Goal: Information Seeking & Learning: Learn about a topic

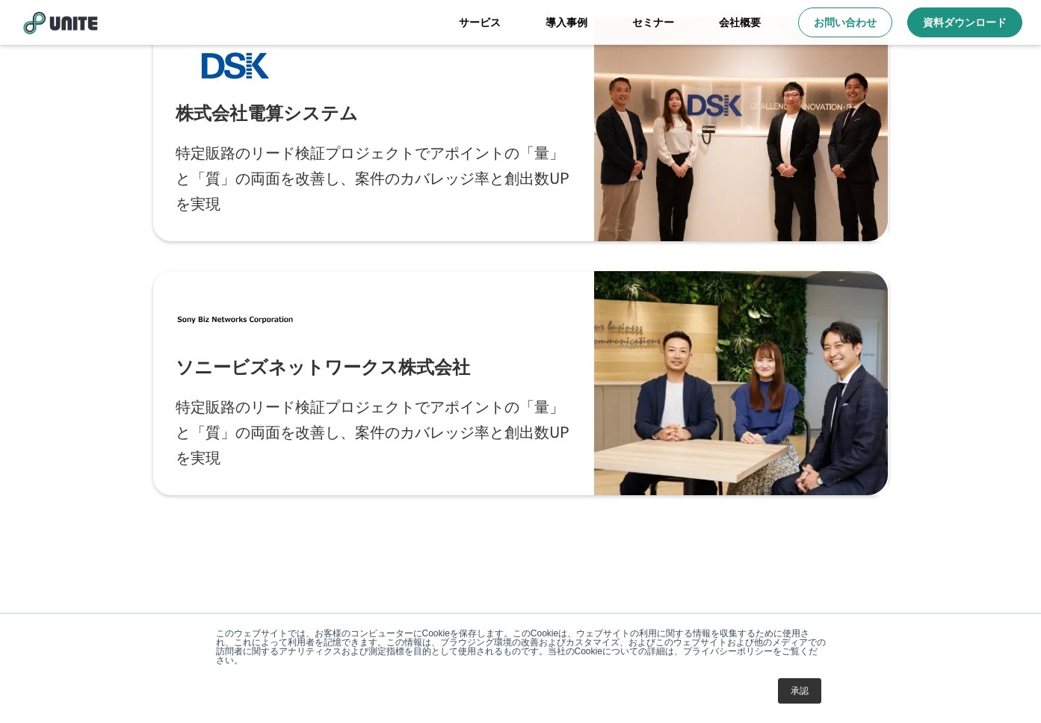
scroll to position [4615, 0]
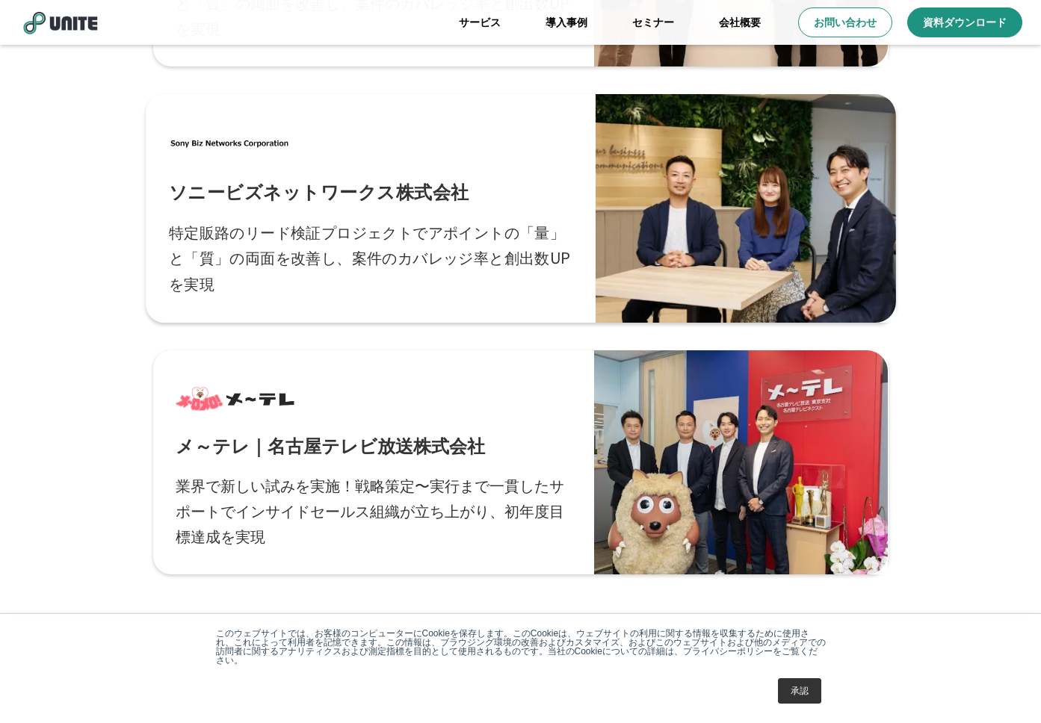
click at [468, 250] on p "特定販路のリード検証プロジェクトでアポイントの「量」と「質」の両面を改善し、案件のカバレッジ率と創出数UPを実現" at bounding box center [370, 258] width 404 height 78
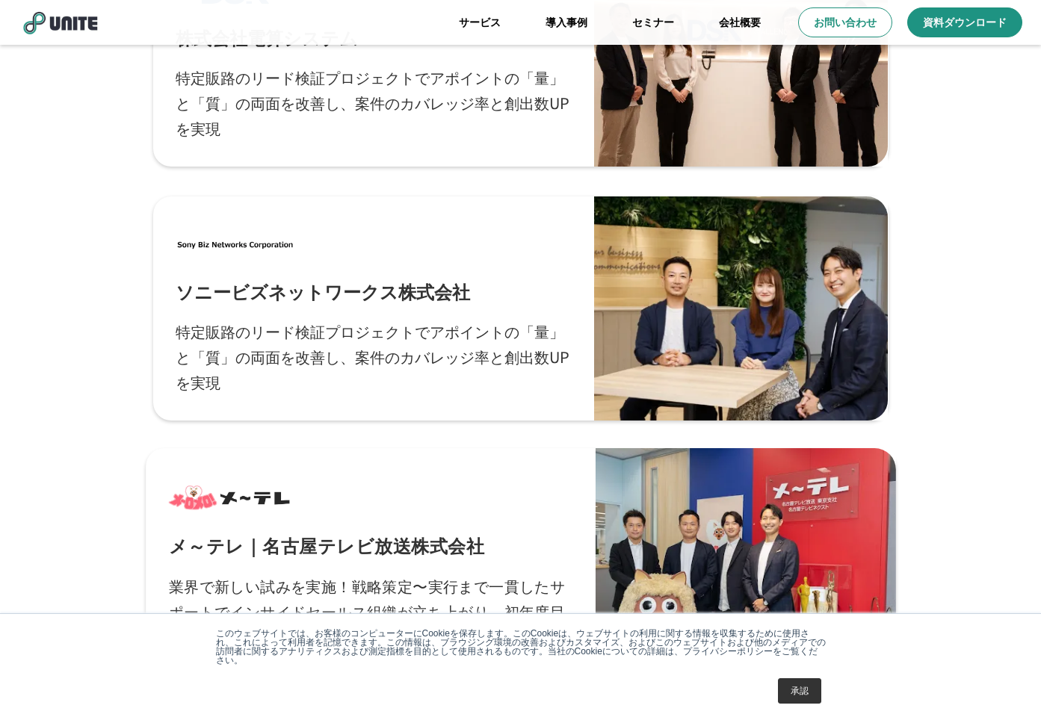
scroll to position [4512, 0]
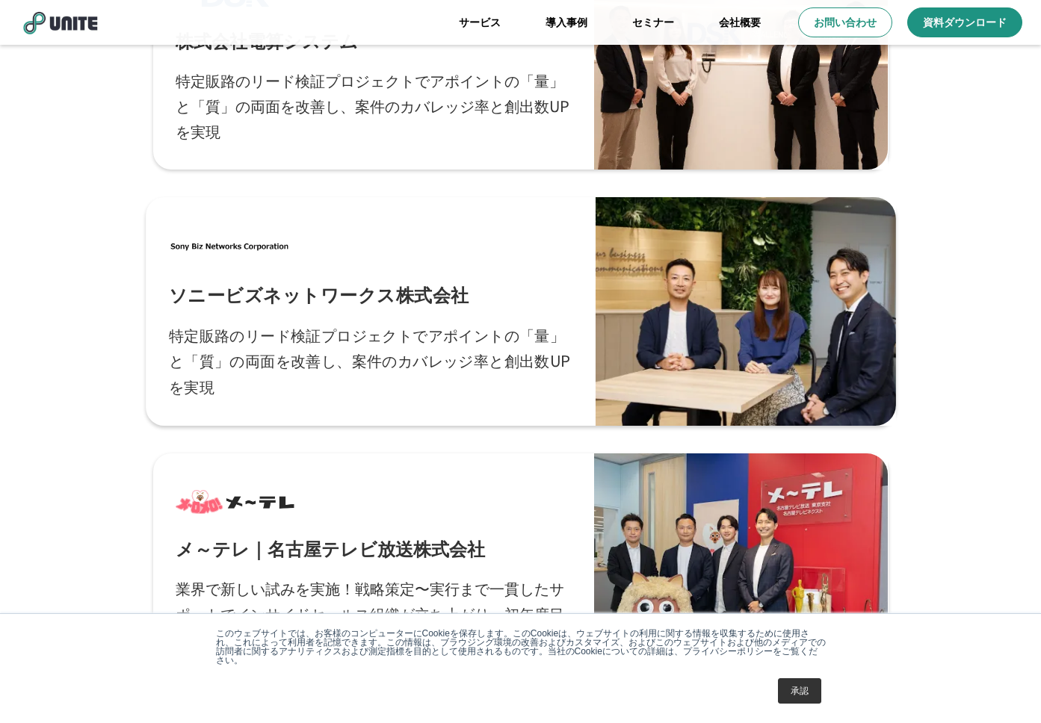
click at [344, 290] on p "ソニービズネットワークス株式会社" at bounding box center [318, 293] width 300 height 25
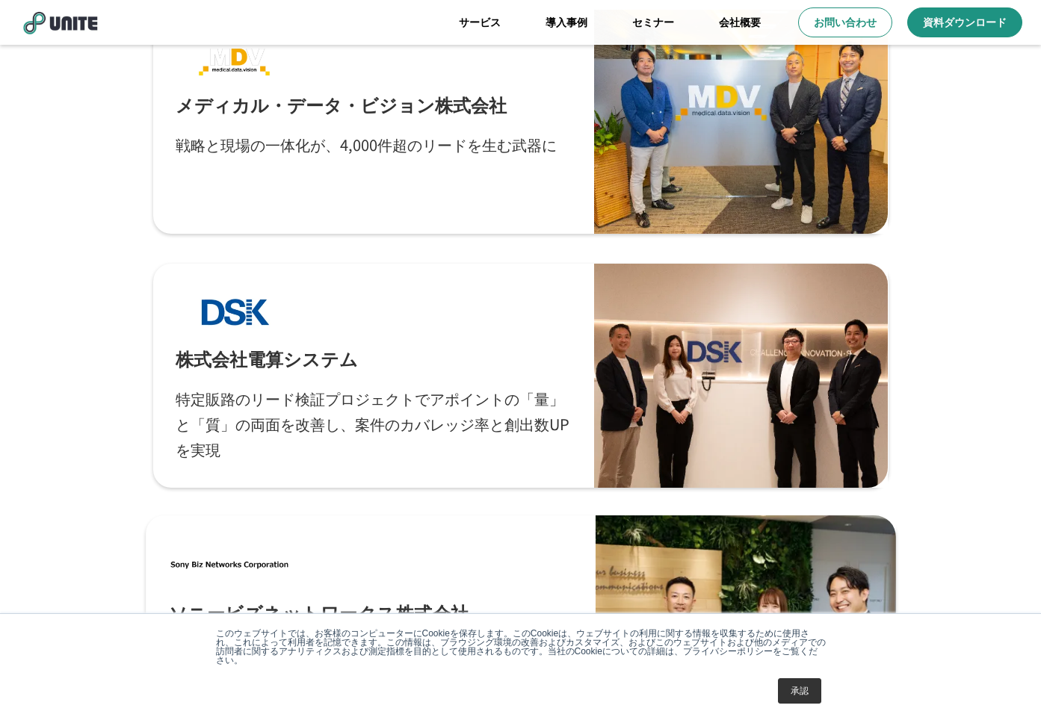
scroll to position [4160, 0]
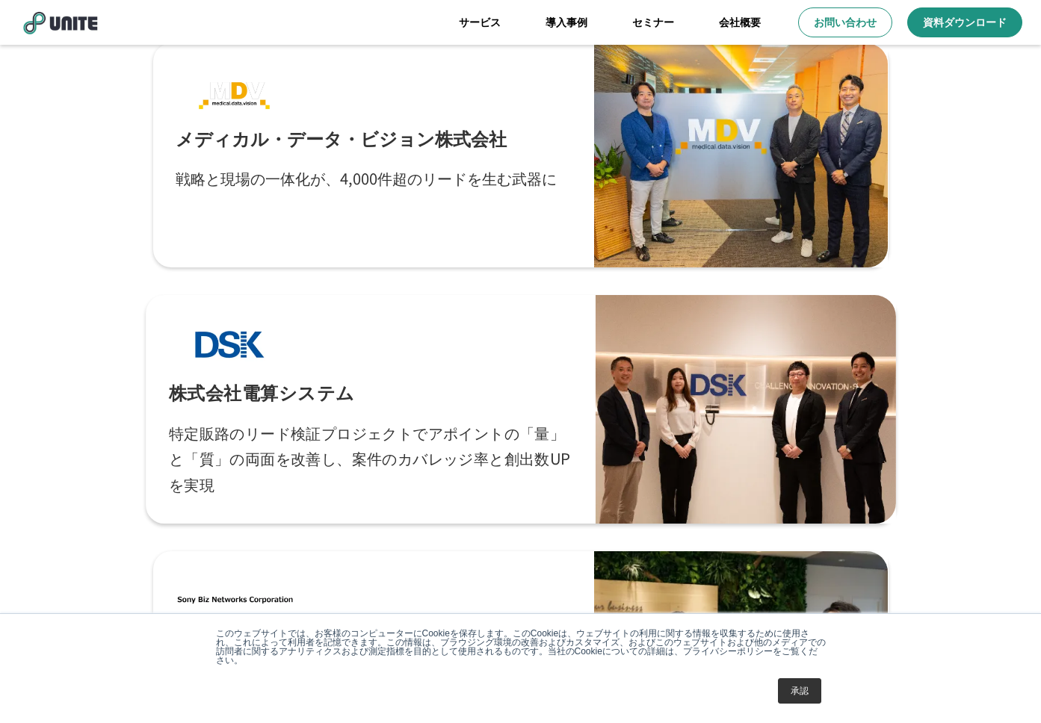
click at [289, 384] on p "株式会社電算システム" at bounding box center [261, 391] width 186 height 25
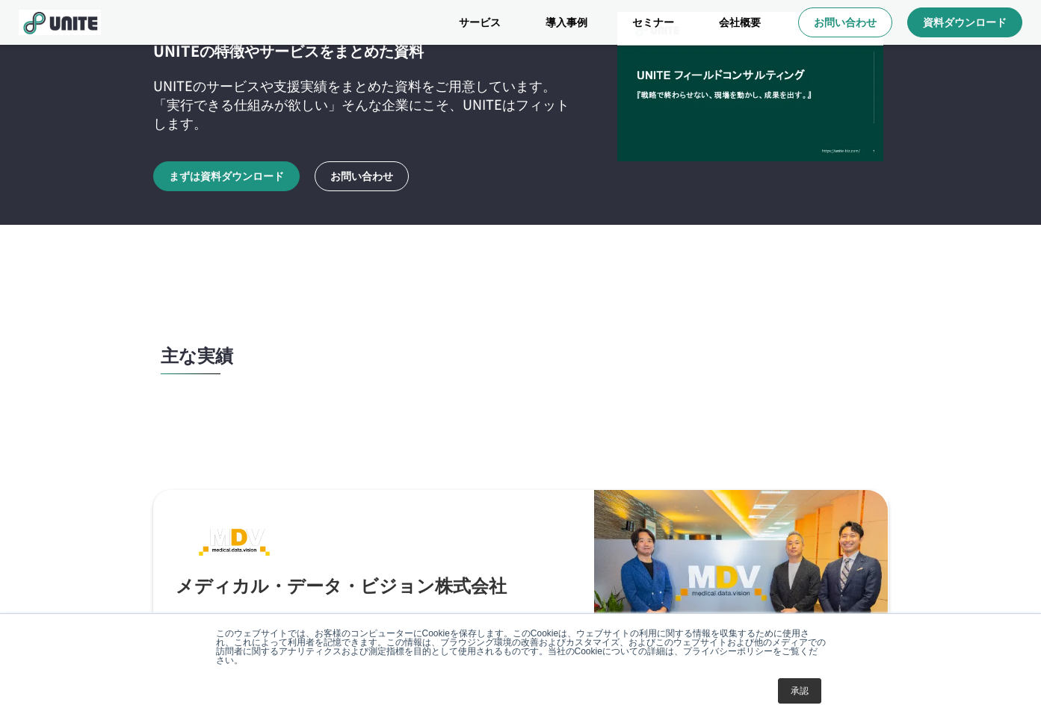
scroll to position [3754, 0]
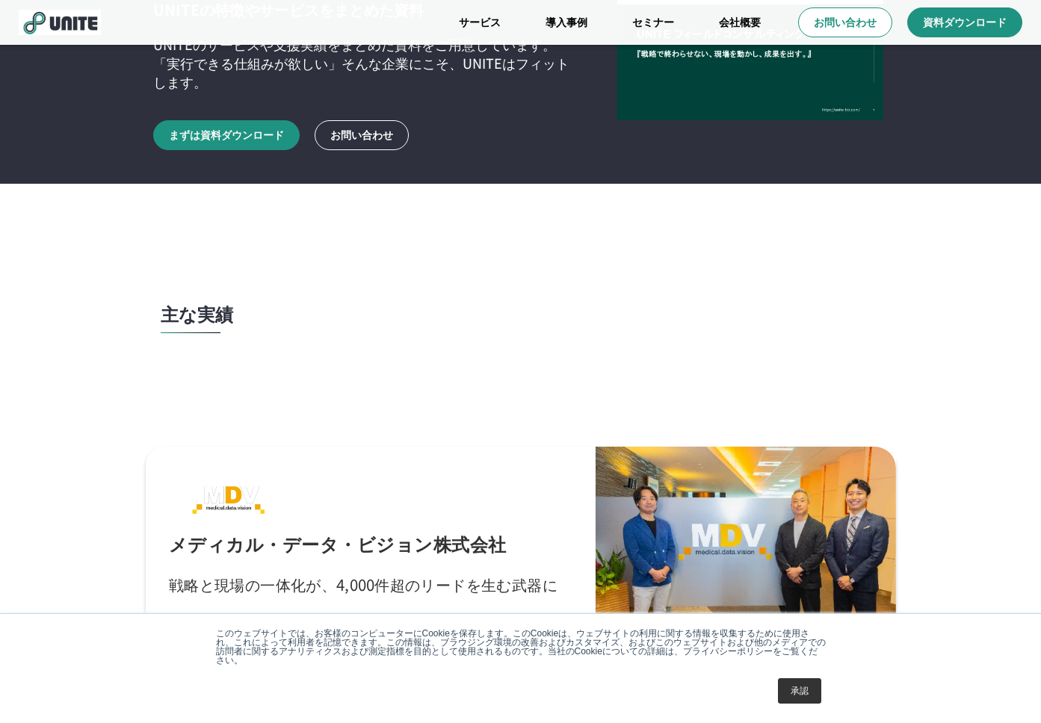
click at [305, 530] on p "メディカル・データ・ビジョン株式会社" at bounding box center [337, 542] width 338 height 25
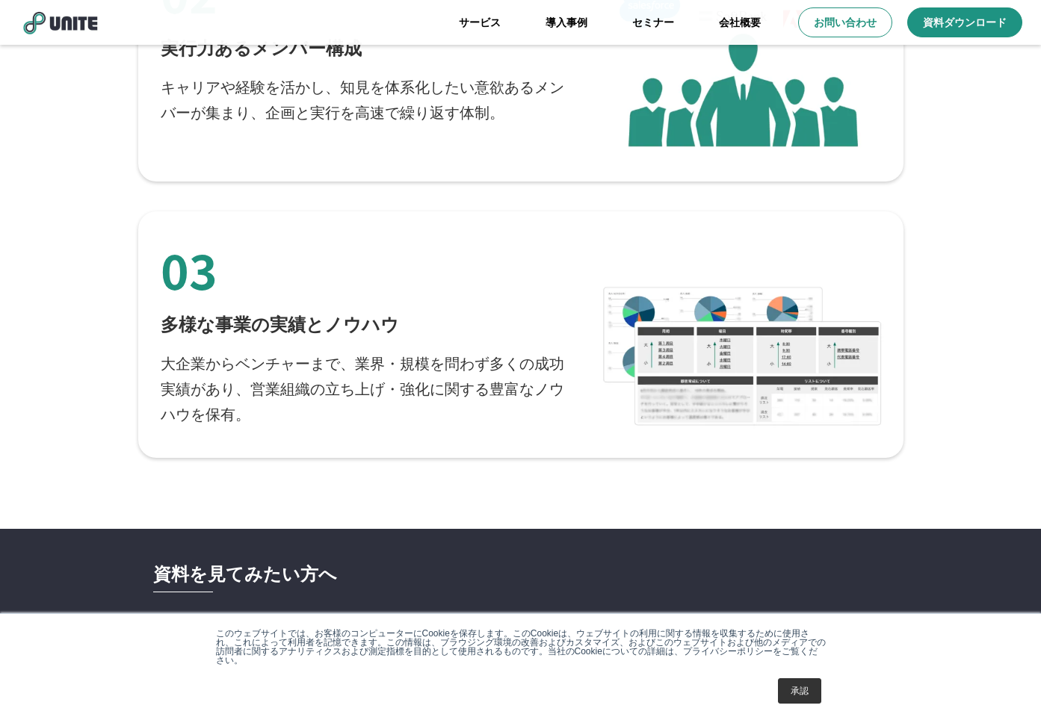
scroll to position [3096, 0]
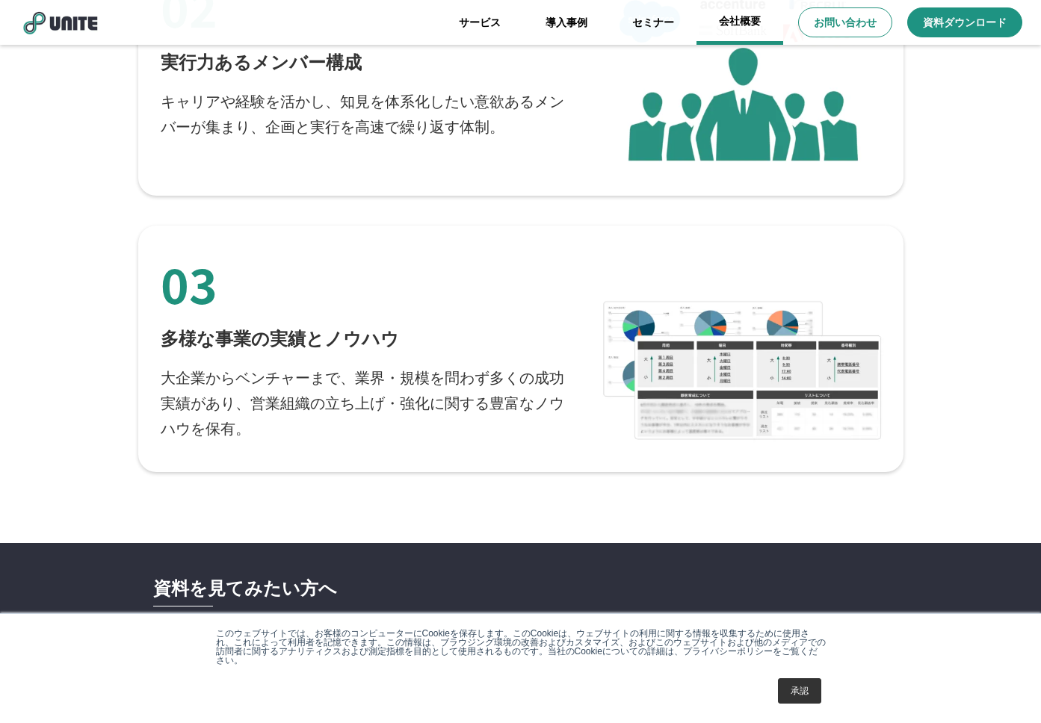
click at [744, 19] on link "会社概要" at bounding box center [739, 22] width 87 height 45
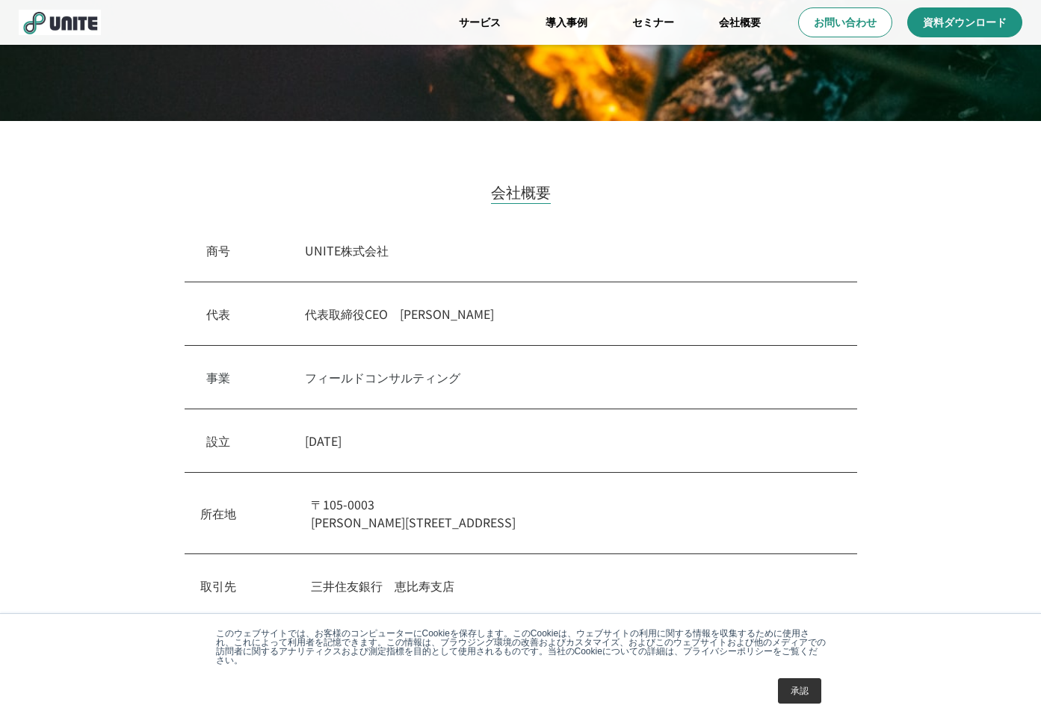
scroll to position [438, 0]
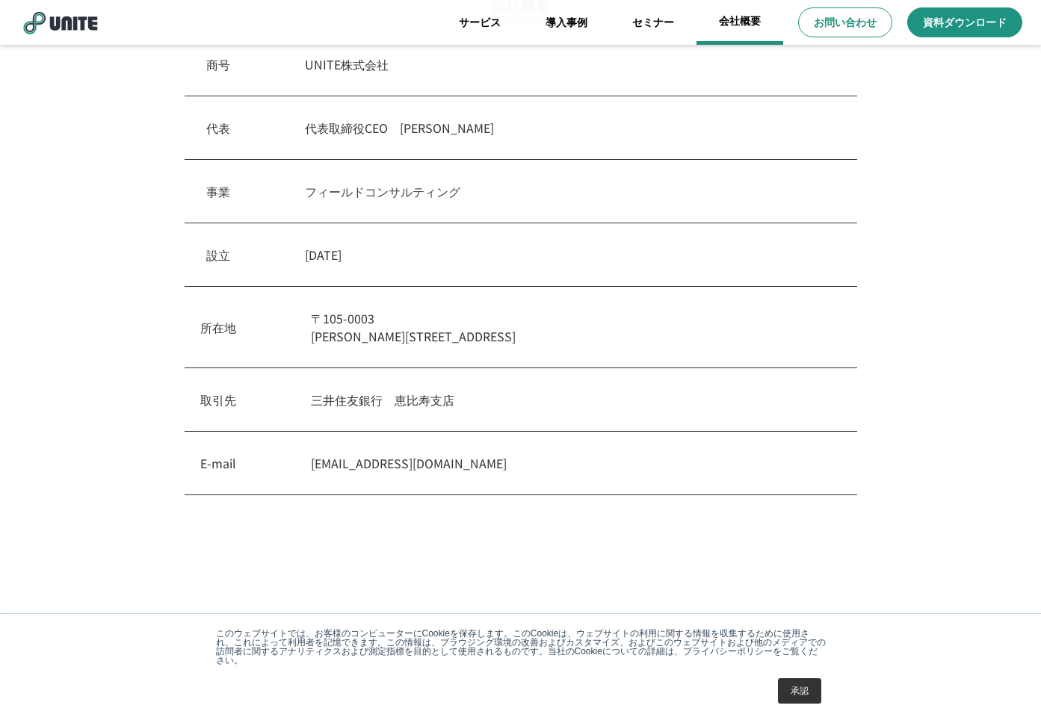
click at [735, 37] on link "会社概要" at bounding box center [739, 22] width 87 height 45
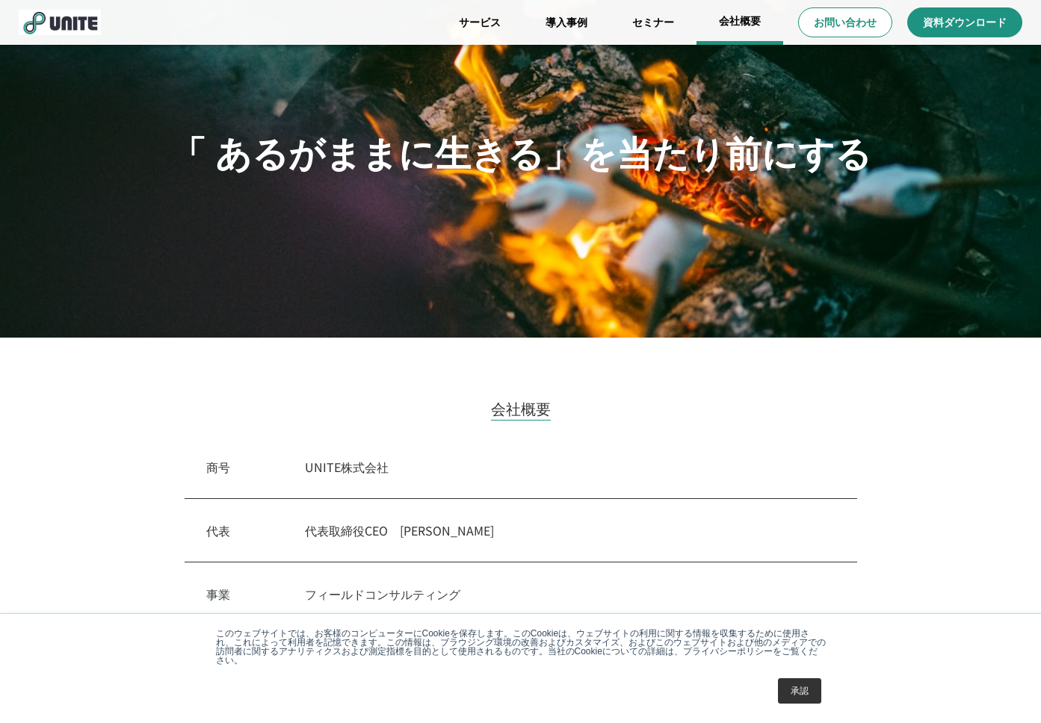
scroll to position [0, 0]
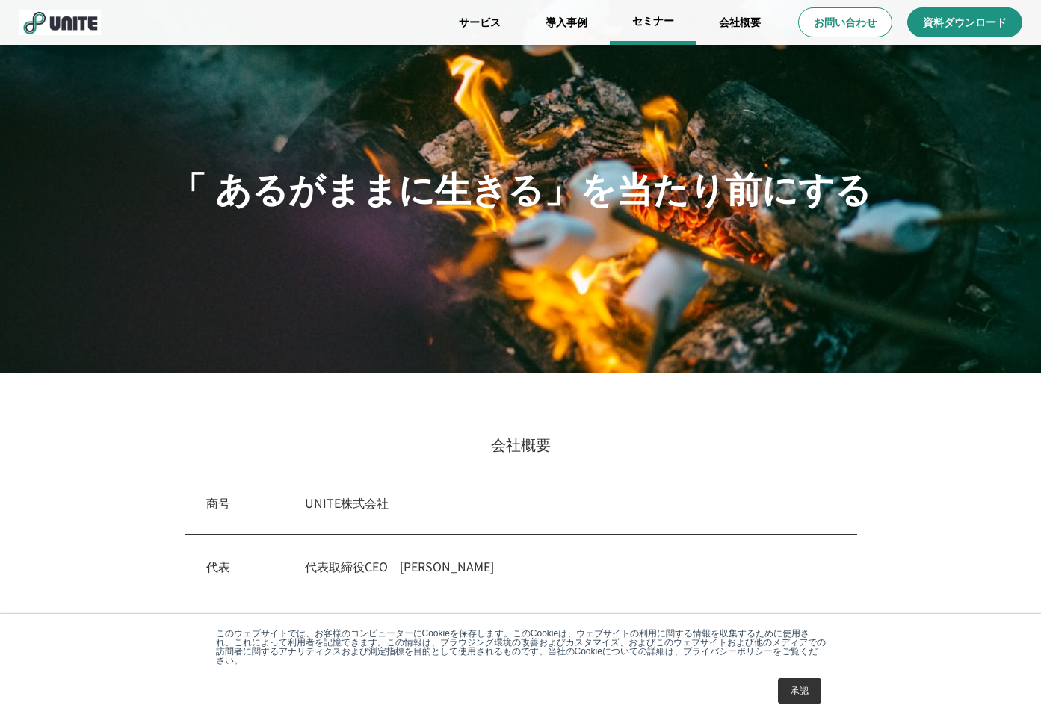
click at [657, 25] on link "セミナー" at bounding box center [653, 22] width 87 height 45
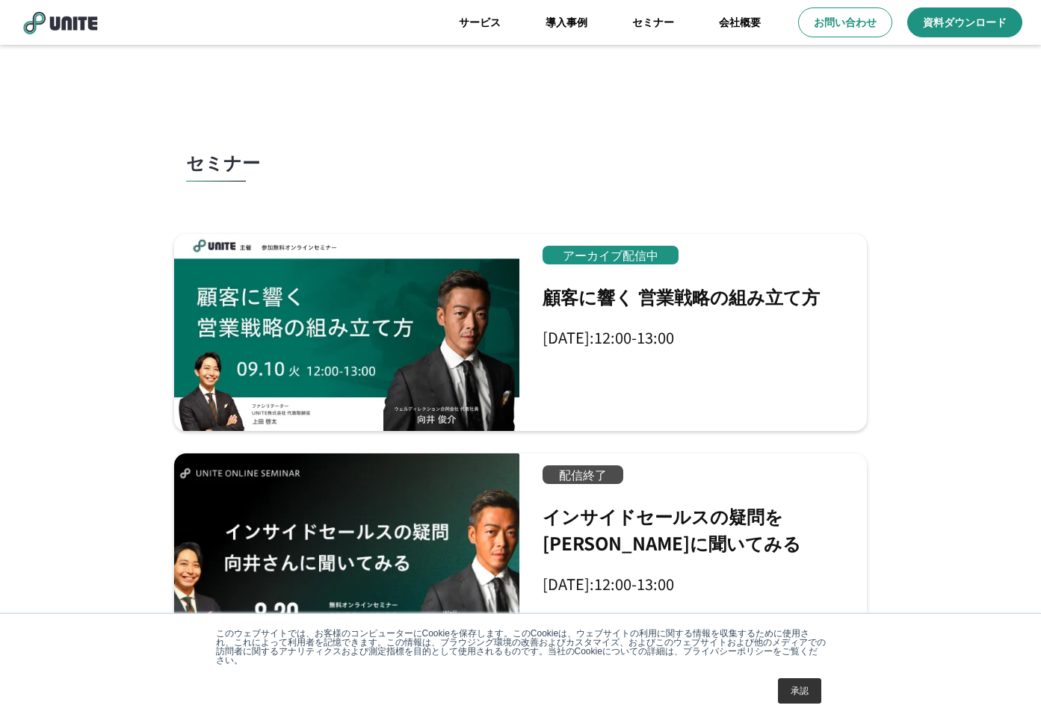
click at [700, 155] on div "セミナー" at bounding box center [520, 178] width 699 height 120
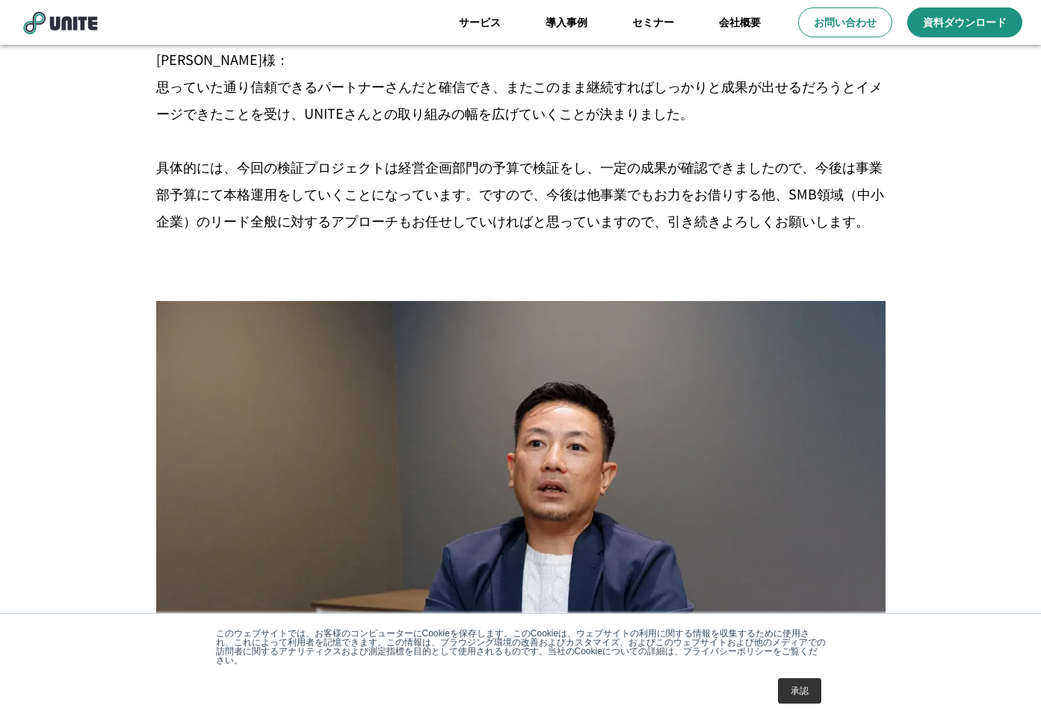
scroll to position [5659, 0]
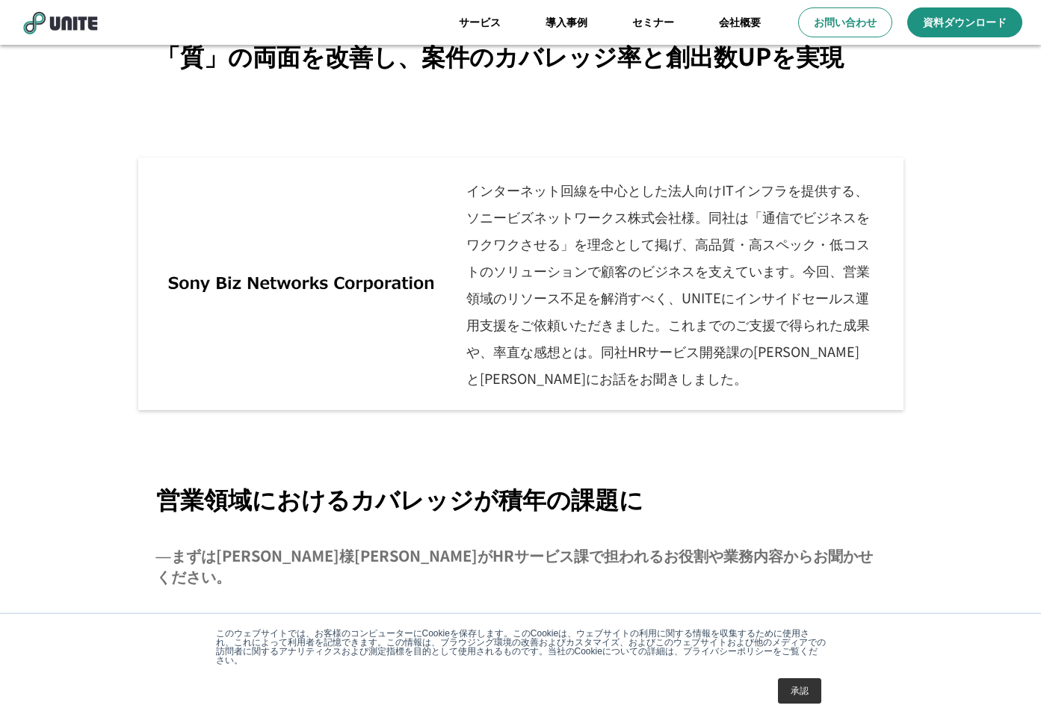
scroll to position [576, 0]
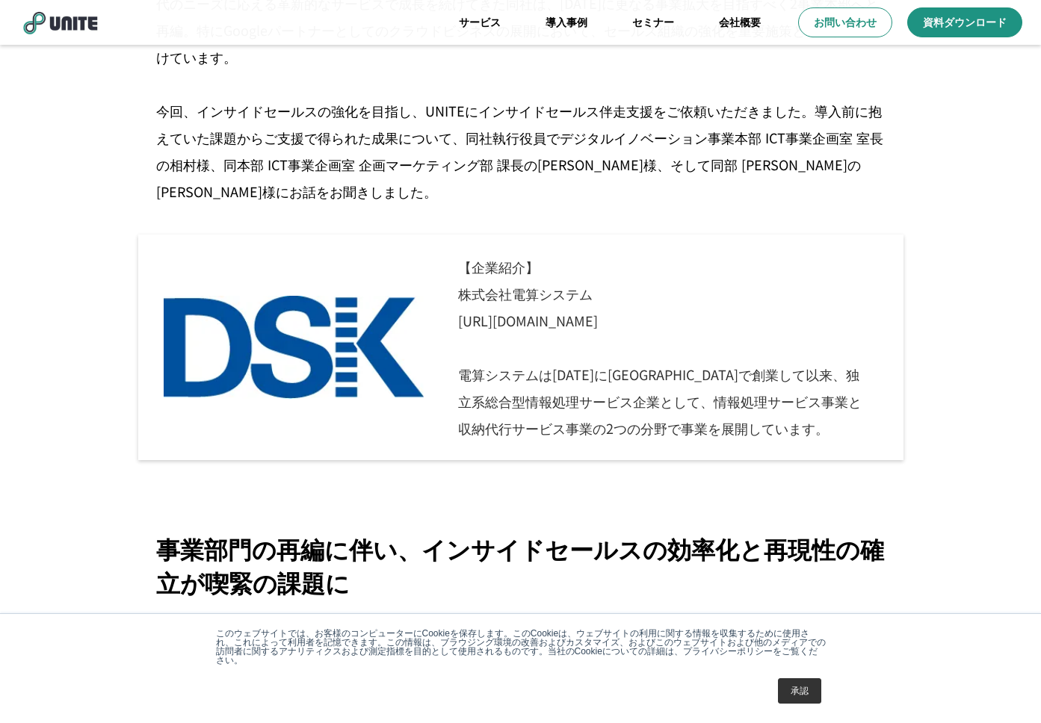
scroll to position [627, 0]
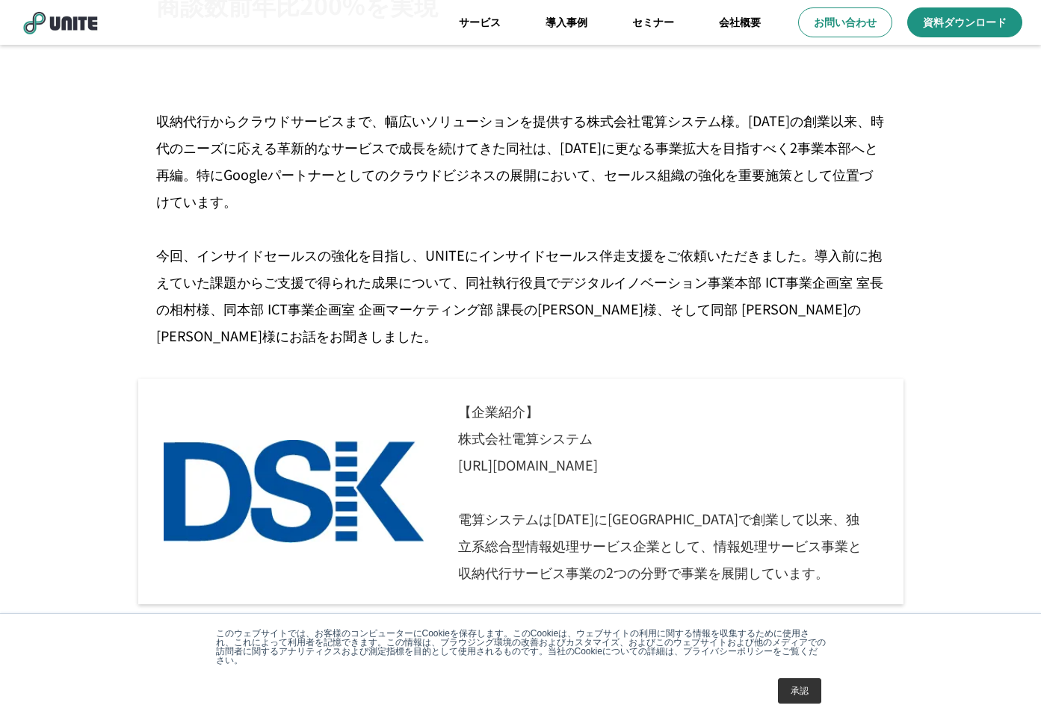
click at [394, 471] on img at bounding box center [294, 491] width 260 height 103
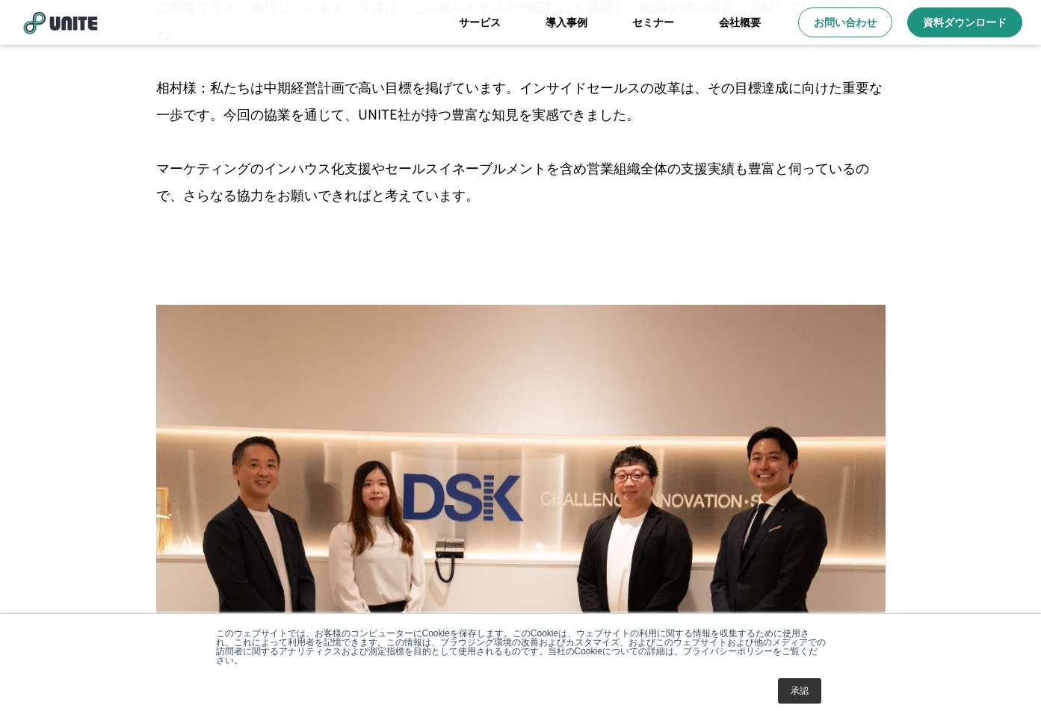
scroll to position [6159, 0]
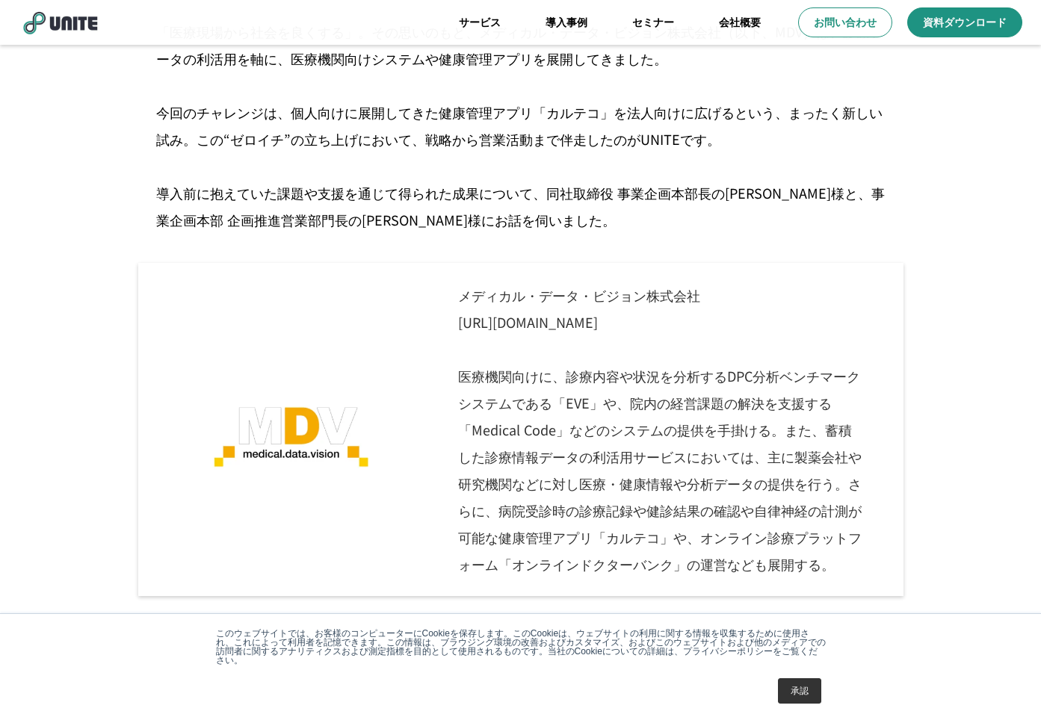
scroll to position [631, 0]
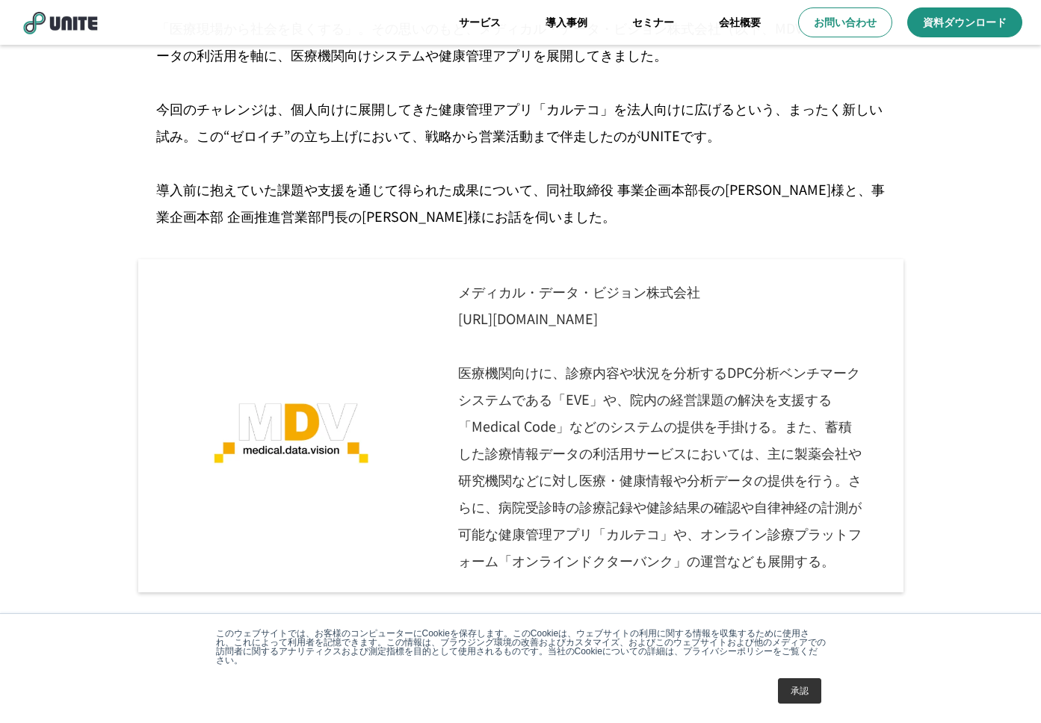
click at [678, 323] on p "メディカル・データ・ビジョン株式会社 [URL][DOMAIN_NAME] 医療機関向けに、診療内容や状況を分析するDPC分析ベンチマークシステムである「EV…" at bounding box center [658, 425] width 438 height 333
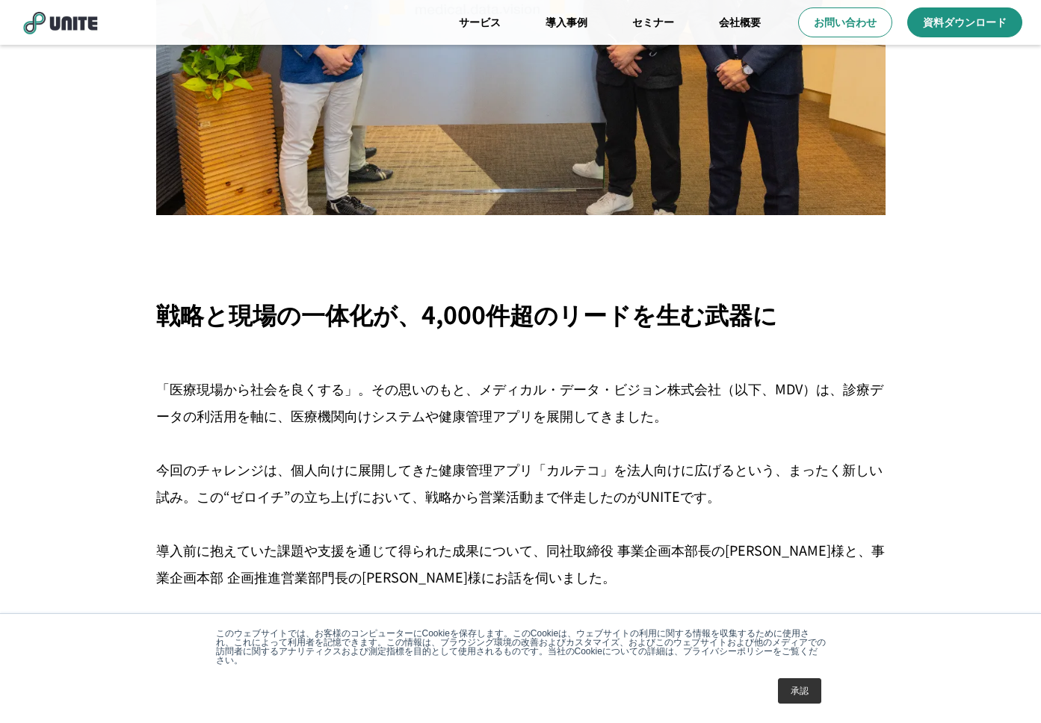
scroll to position [211, 0]
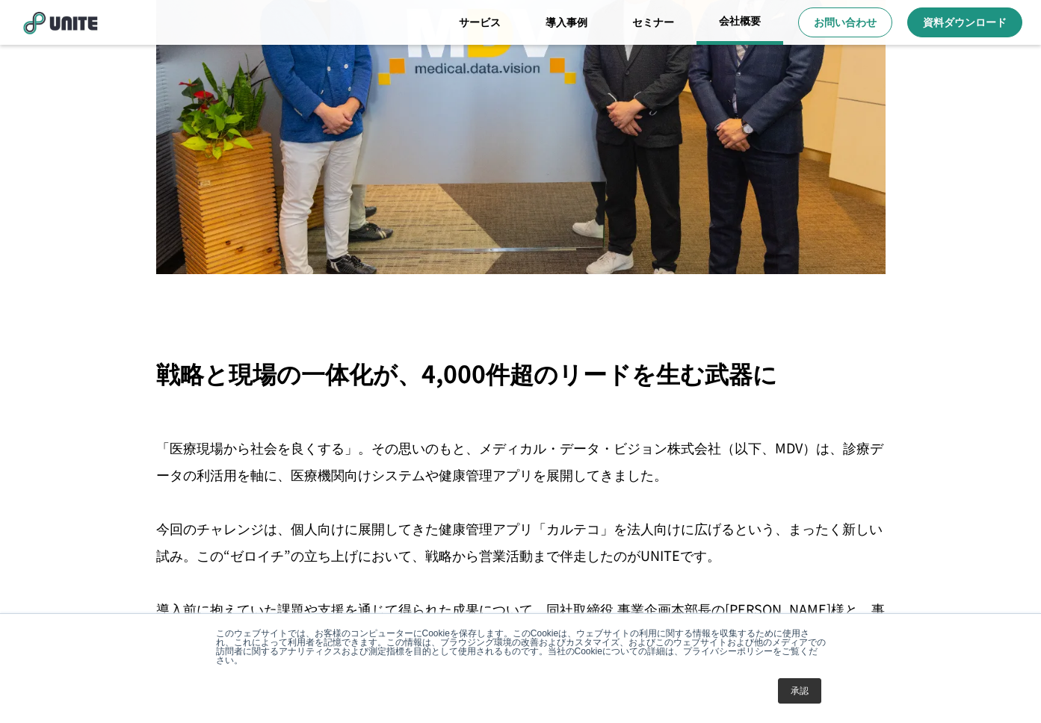
click at [727, 30] on link "会社概要" at bounding box center [739, 22] width 87 height 45
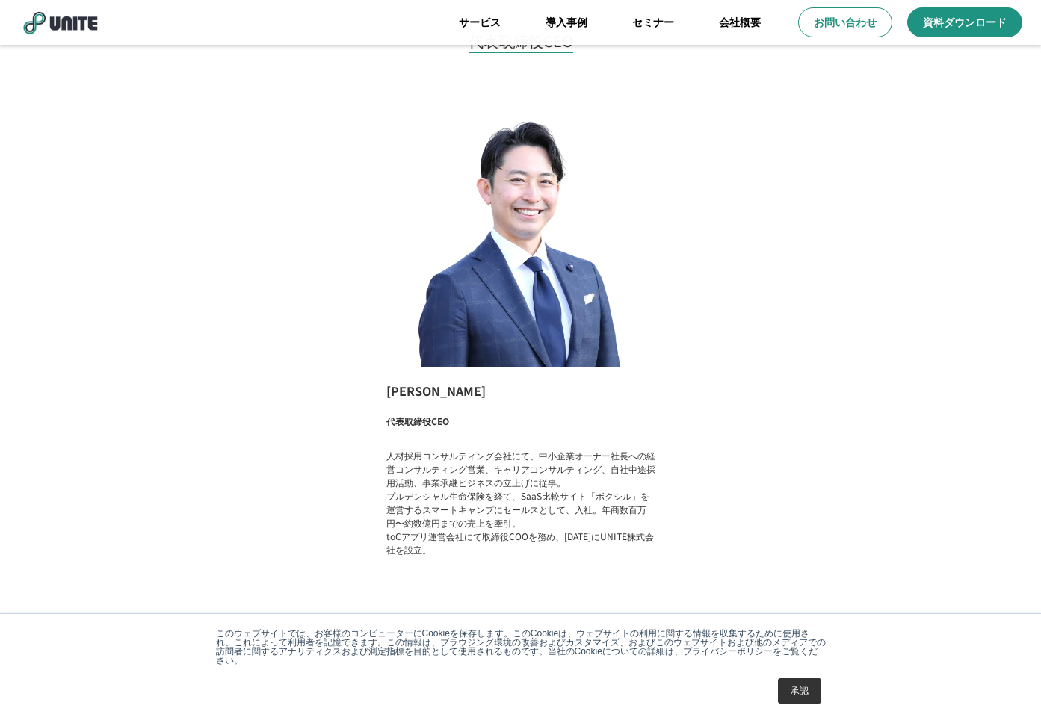
scroll to position [1068, 0]
